Goal: Task Accomplishment & Management: Complete application form

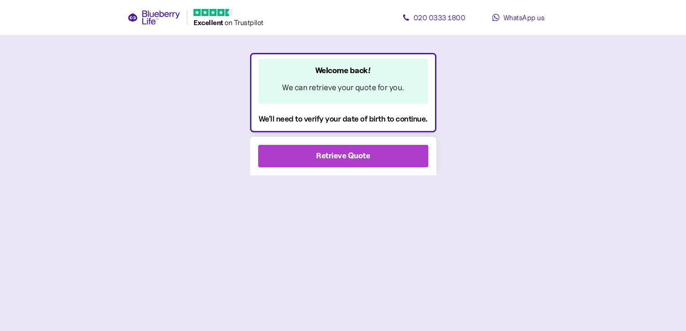
click at [364, 157] on div "Retrieve Quote" at bounding box center [343, 156] width 54 height 12
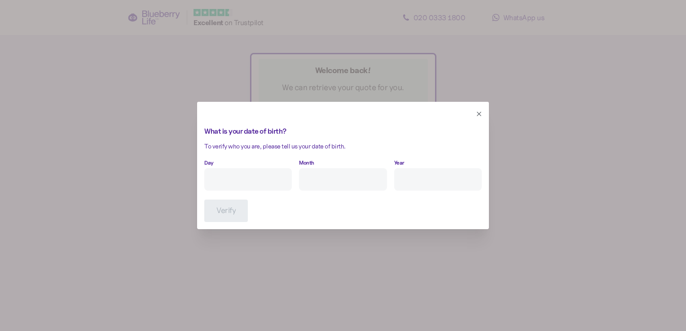
click at [274, 183] on input "Day" at bounding box center [248, 179] width 88 height 22
type input "14"
type input "9"
type input "****"
click at [221, 215] on span "Verify" at bounding box center [225, 211] width 19 height 22
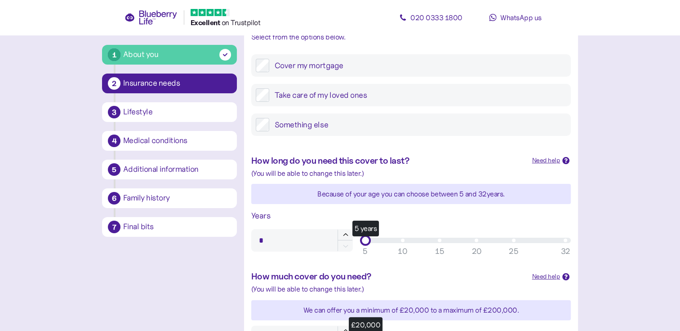
scroll to position [152, 0]
